Goal: Information Seeking & Learning: Learn about a topic

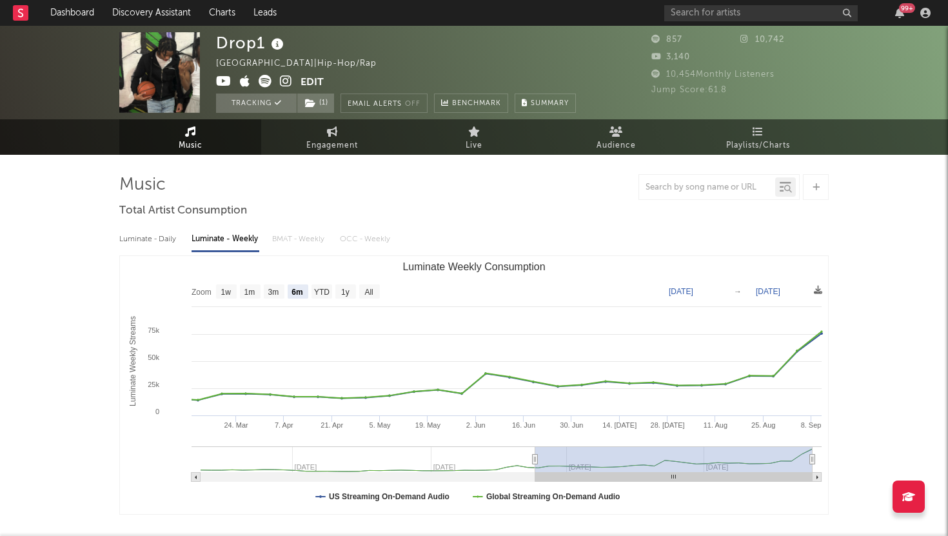
select select "6m"
click at [692, 17] on input "text" at bounding box center [760, 13] width 193 height 16
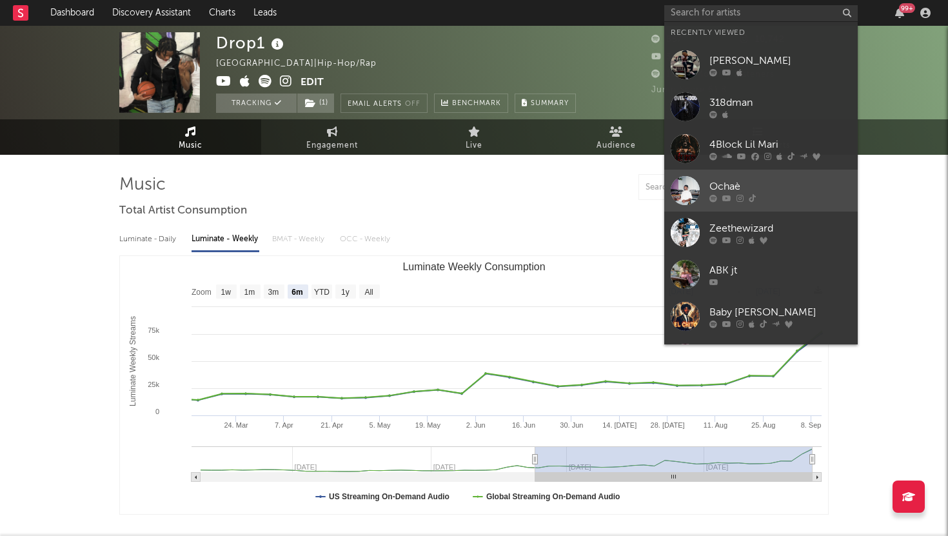
click at [736, 177] on link "Ochaè" at bounding box center [760, 191] width 193 height 42
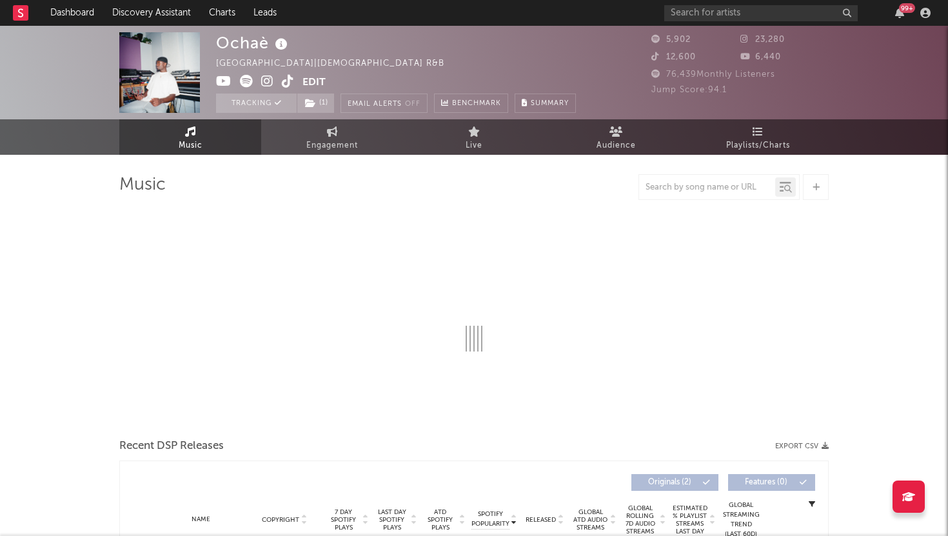
select select "1w"
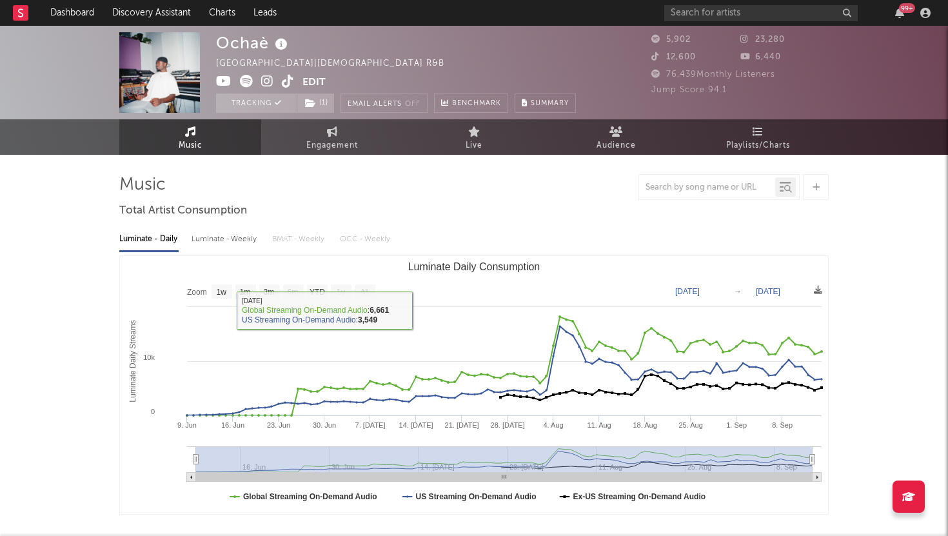
click at [240, 236] on div "Luminate - Weekly" at bounding box center [226, 239] width 68 height 22
select select "1w"
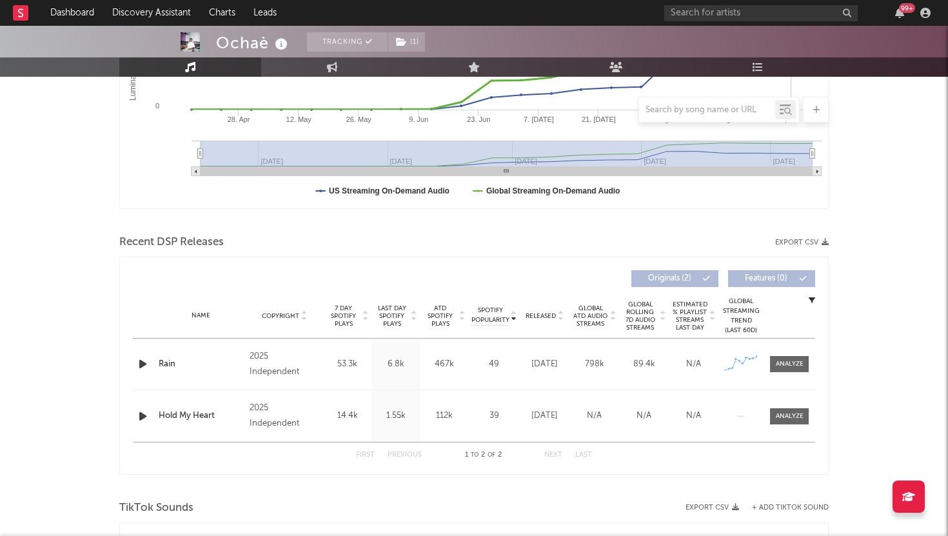
scroll to position [335, 0]
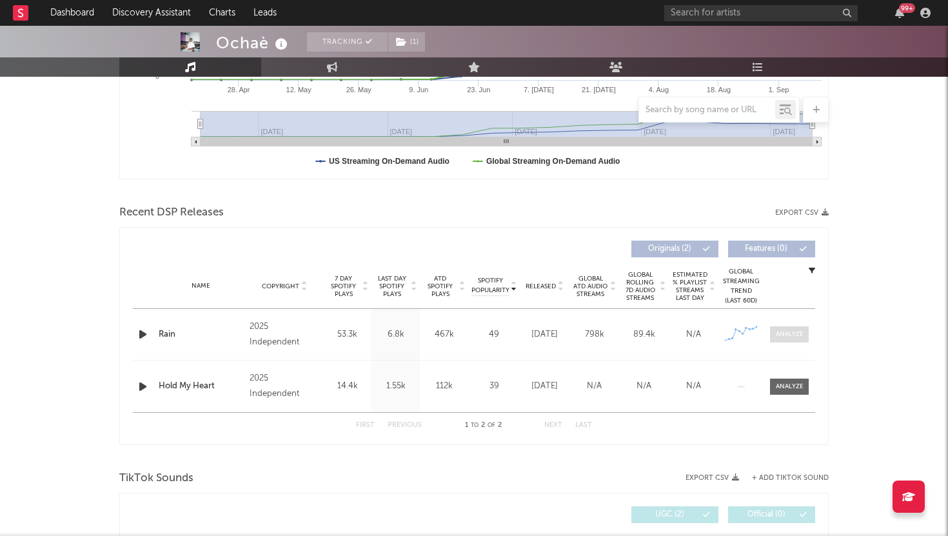
click at [786, 335] on div at bounding box center [790, 335] width 28 height 10
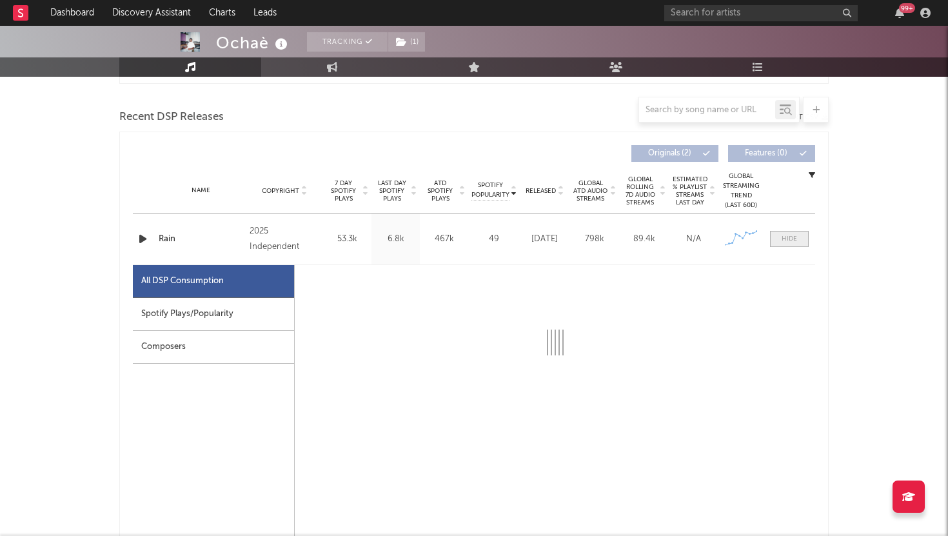
scroll to position [453, 0]
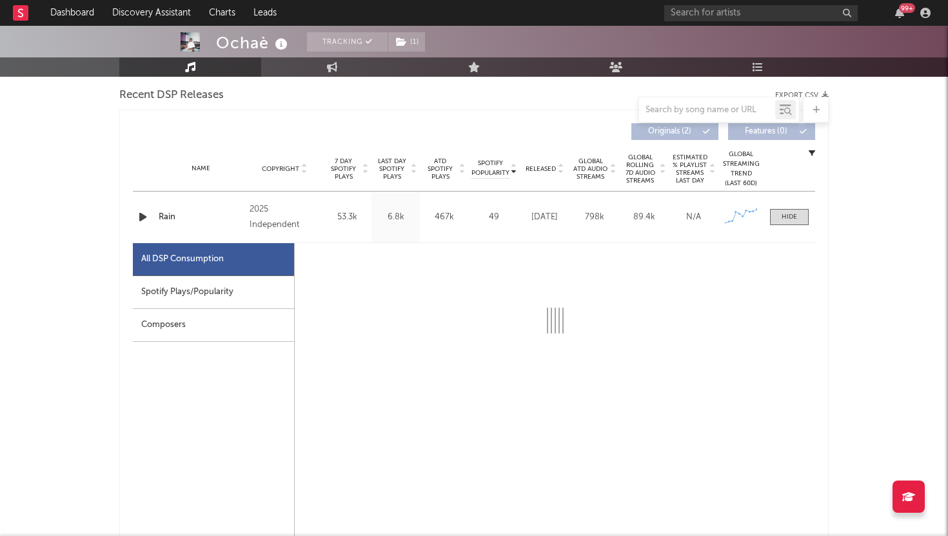
select select "1w"
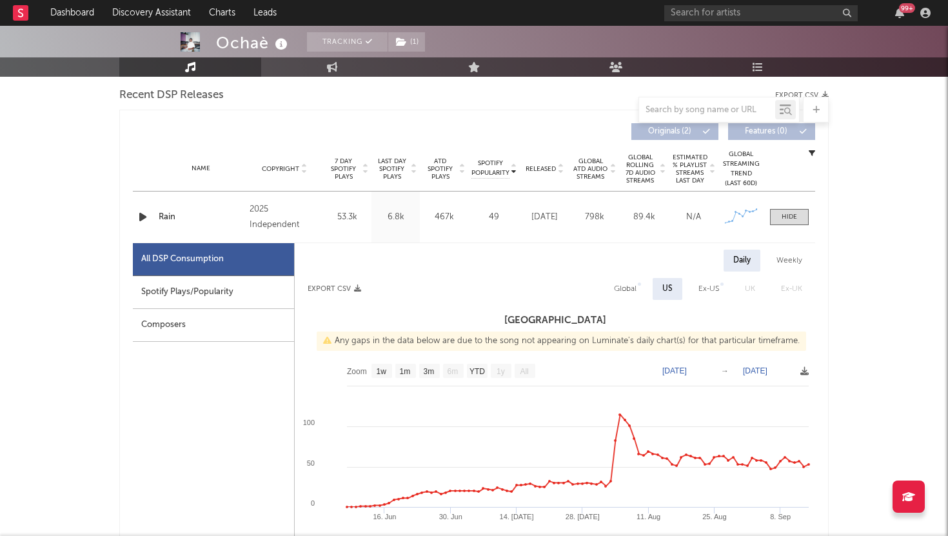
click at [782, 264] on div "Weekly" at bounding box center [789, 261] width 45 height 22
select select "1w"
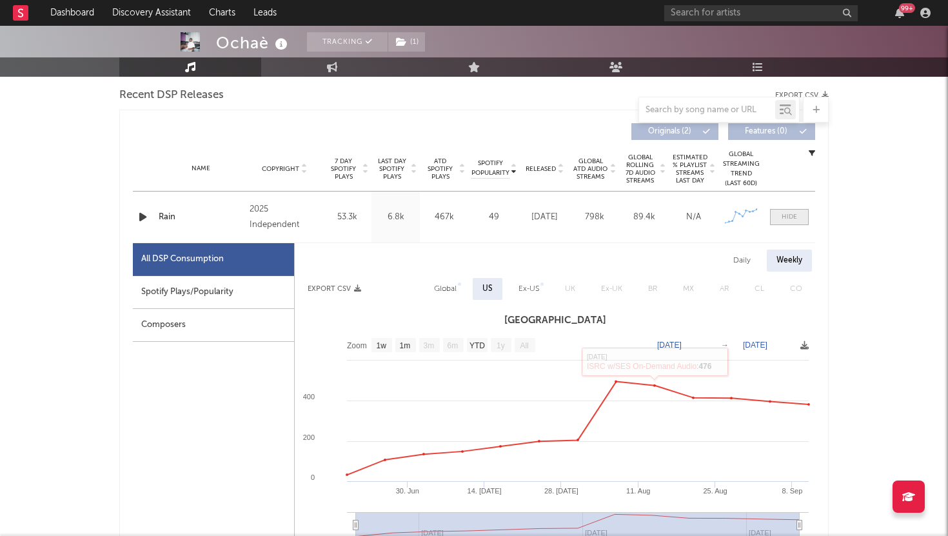
click at [778, 217] on span at bounding box center [789, 217] width 39 height 16
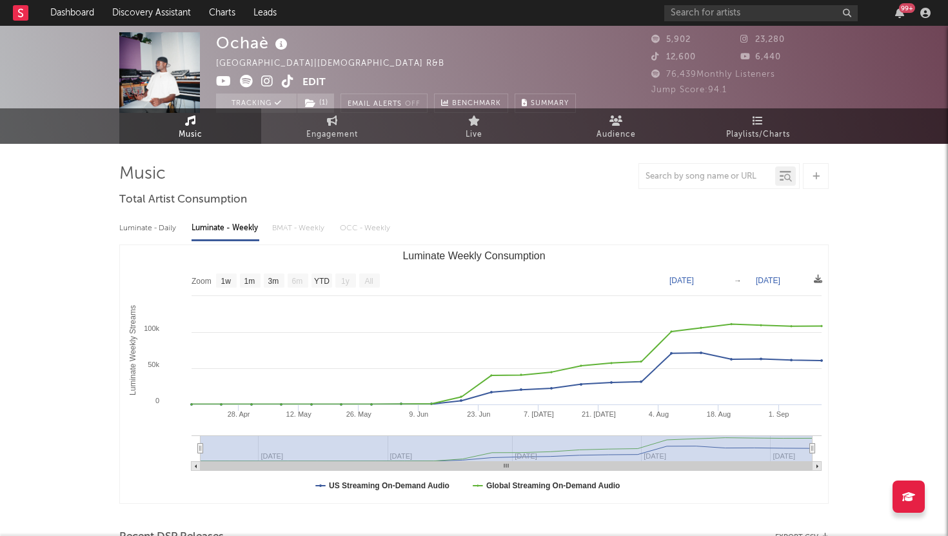
scroll to position [0, 0]
